Goal: Task Accomplishment & Management: Use online tool/utility

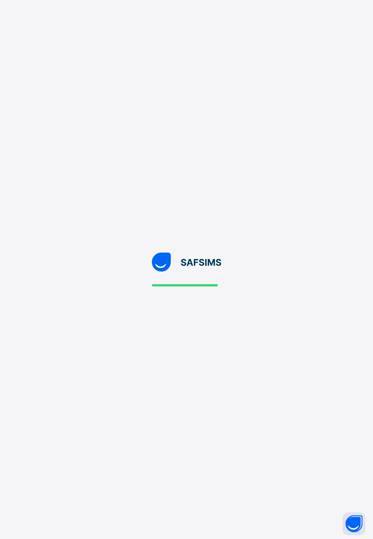
click at [373, 446] on html "New Update Available Hello there, You can install SAFSIMS on your device for ea…" at bounding box center [186, 269] width 373 height 539
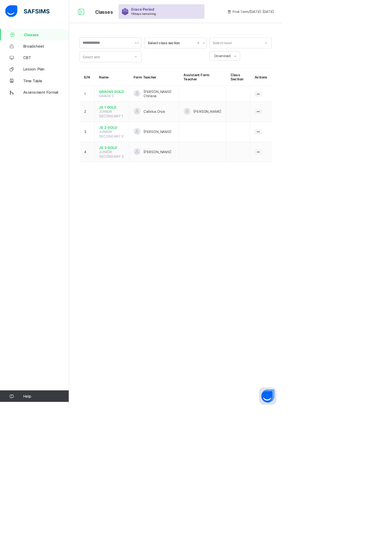
click at [294, 350] on div "Select class section Select level Select arm Download Pdf Report Excel Report S…" at bounding box center [232, 269] width 282 height 539
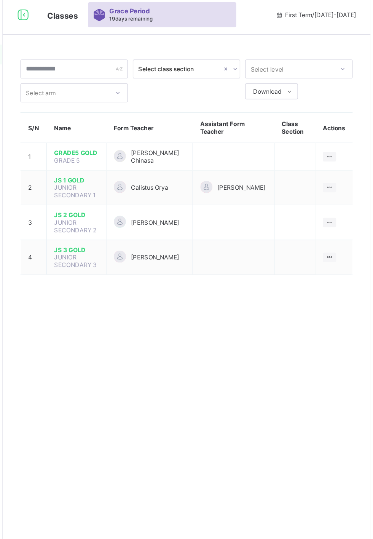
click at [155, 141] on span "JS 1 GOLD" at bounding box center [148, 142] width 34 height 6
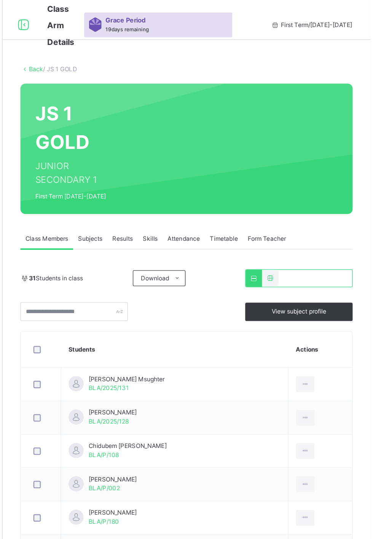
click at [160, 182] on span "Subjects" at bounding box center [158, 182] width 19 height 7
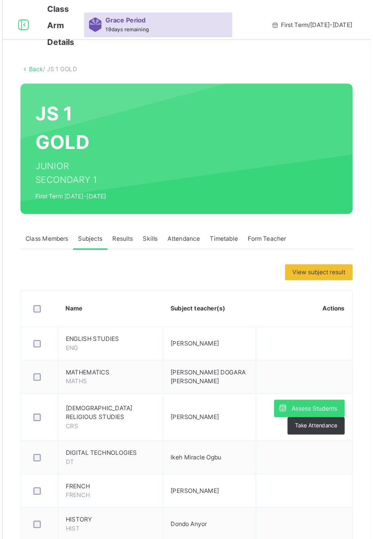
click at [332, 310] on span "Assess Students" at bounding box center [330, 312] width 35 height 7
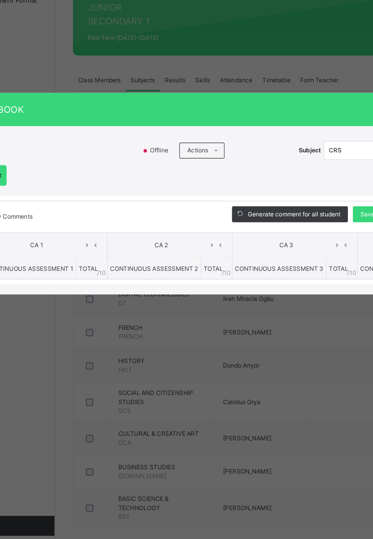
click at [284, 230] on div "RECORD BOOK × JS 1 GOLD : CRS Offline Actions Download Empty Score Sheet Upload…" at bounding box center [186, 269] width 373 height 539
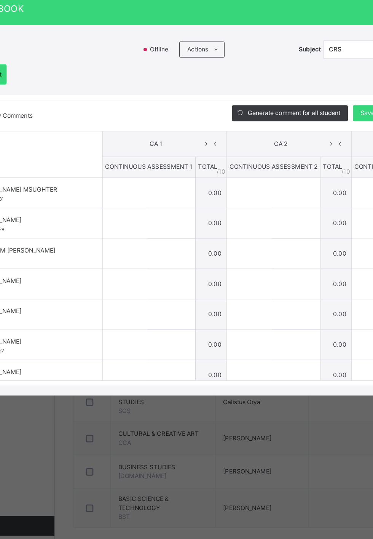
click at [204, 235] on span "CA 1" at bounding box center [169, 231] width 70 height 7
click at [199, 327] on div at bounding box center [163, 315] width 71 height 23
click at [162, 327] on input "text" at bounding box center [145, 315] width 34 height 23
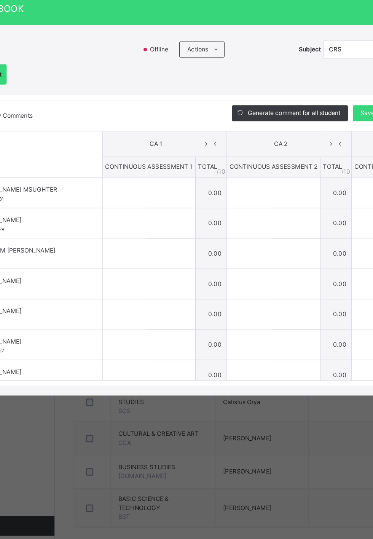
click at [199, 327] on div at bounding box center [163, 315] width 71 height 23
